Goal: Find contact information: Find contact information

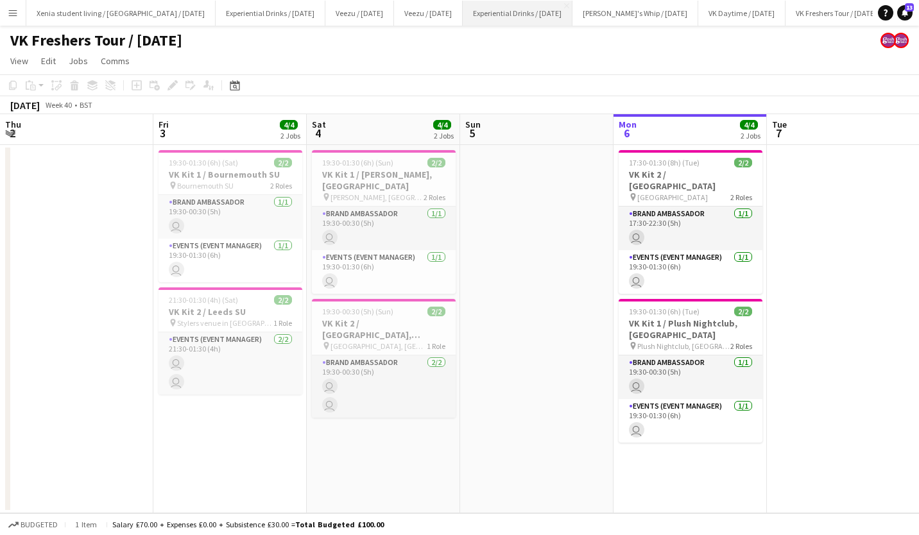
scroll to position [0, 442]
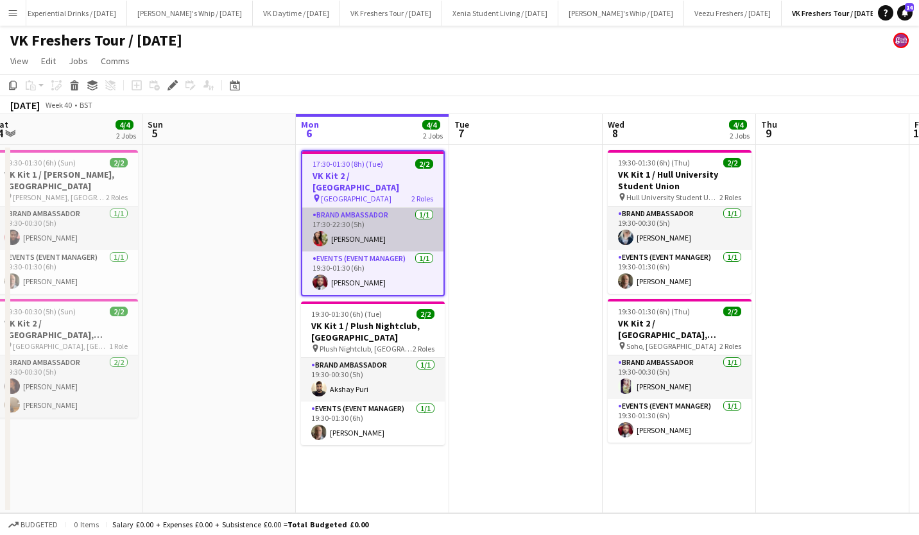
click at [349, 238] on app-card-role "Brand Ambassador 1/1 17:30-22:30 (5h) Emma Wood" at bounding box center [372, 230] width 141 height 44
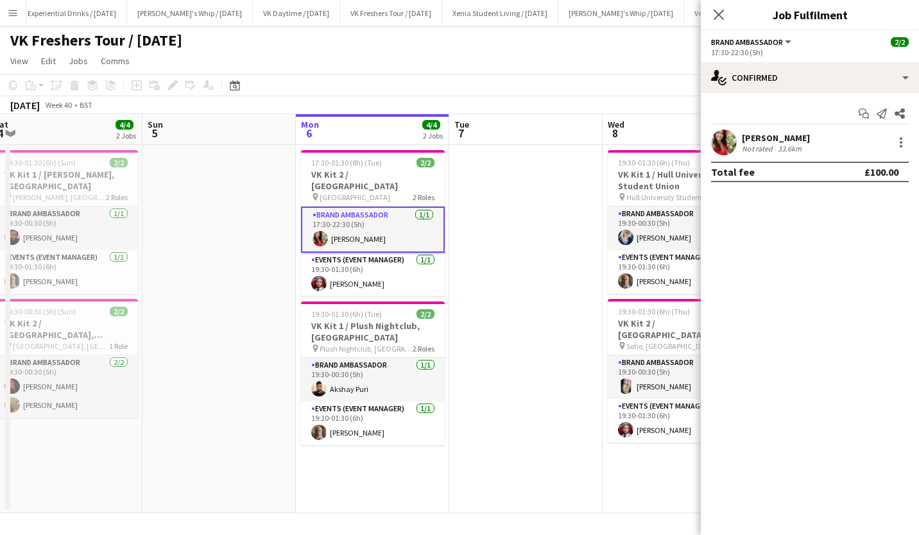
click at [778, 132] on div "Emma Wood Not rated 33.6km" at bounding box center [810, 143] width 218 height 26
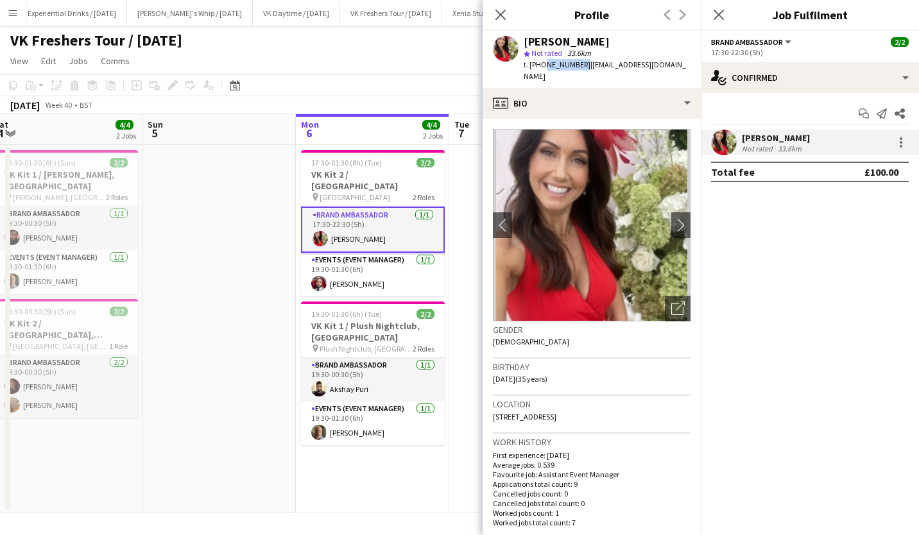
drag, startPoint x: 542, startPoint y: 64, endPoint x: 578, endPoint y: 64, distance: 36.0
click at [578, 64] on span "t. +447309400515" at bounding box center [557, 65] width 67 height 10
copy span "7309400515"
drag, startPoint x: 585, startPoint y: 63, endPoint x: 677, endPoint y: 60, distance: 92.5
click at [677, 60] on div "Emma Wood star Not rated 33.6km t. +447309400515 | miss_noyce@hotmail.co.uk" at bounding box center [592, 59] width 218 height 57
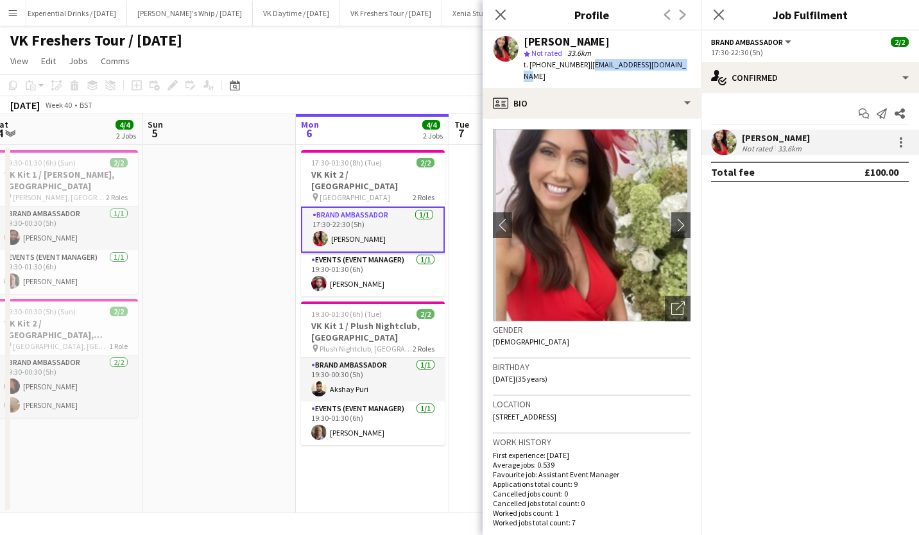
copy span "miss_noyce@hotmail.co.uk"
click at [722, 17] on icon at bounding box center [719, 14] width 12 height 12
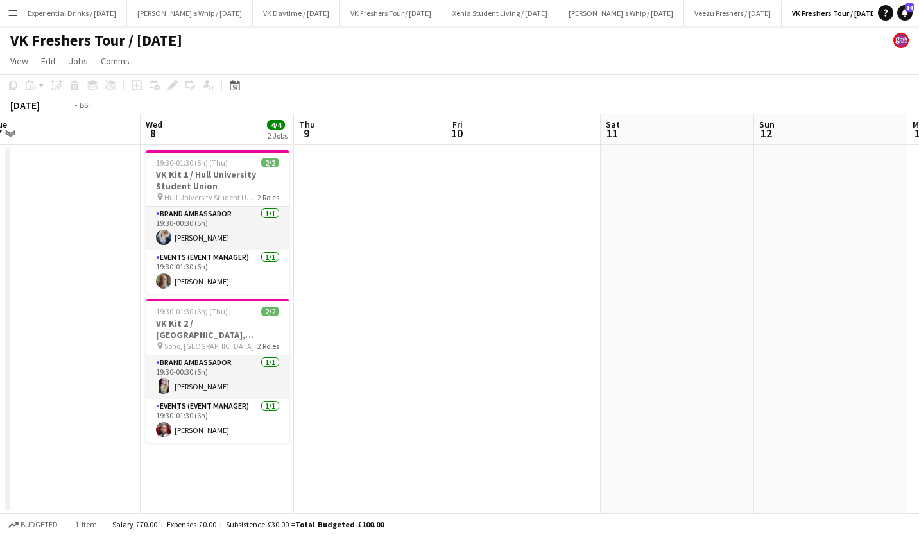
scroll to position [0, 287]
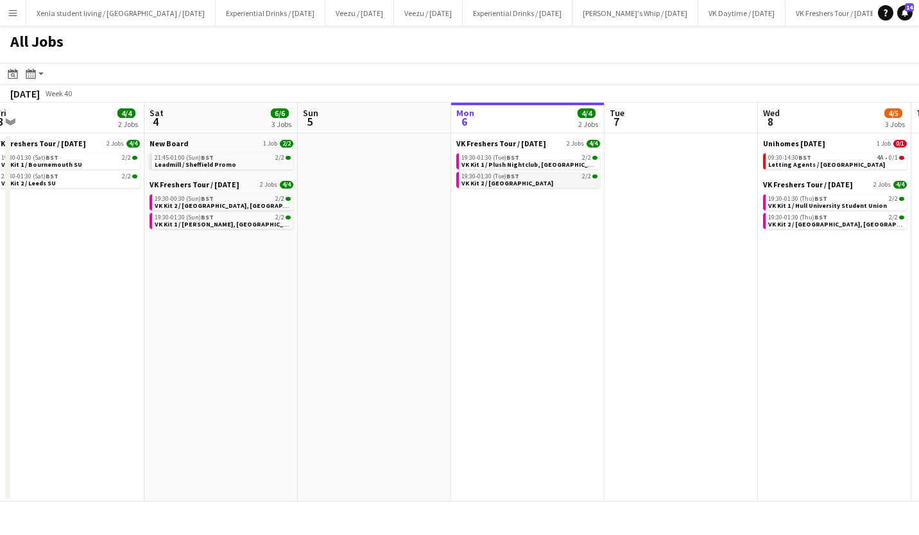
scroll to position [0, 315]
